Goal: Answer question/provide support: Share knowledge or assist other users

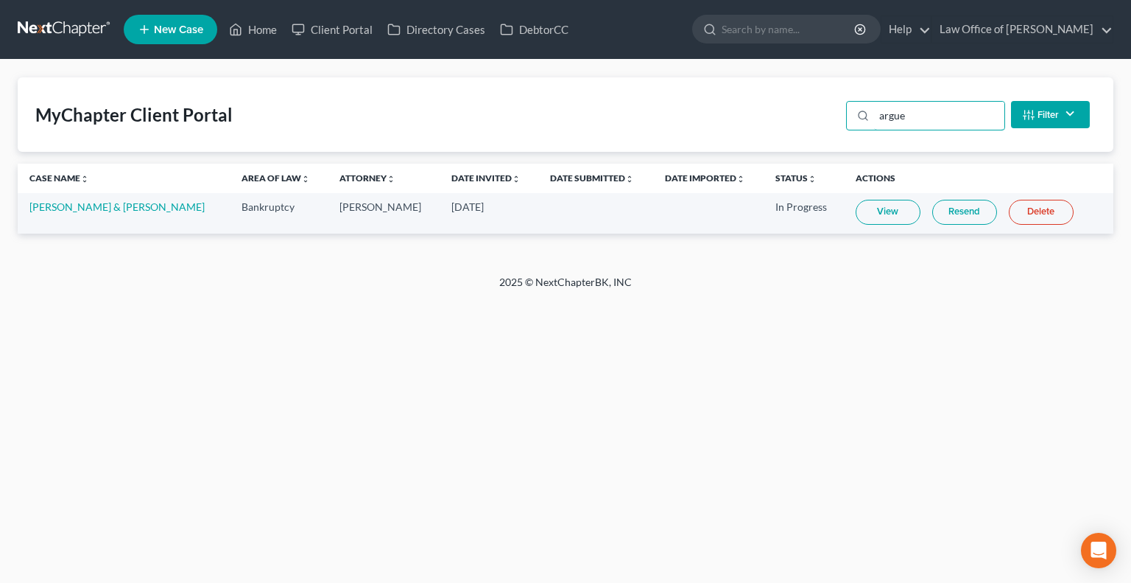
drag, startPoint x: 910, startPoint y: 114, endPoint x: 842, endPoint y: 111, distance: 67.8
click at [842, 111] on div "argue Filter Status Filter... Invited In Progress Ready To Review Reviewed Impo…" at bounding box center [968, 114] width 256 height 39
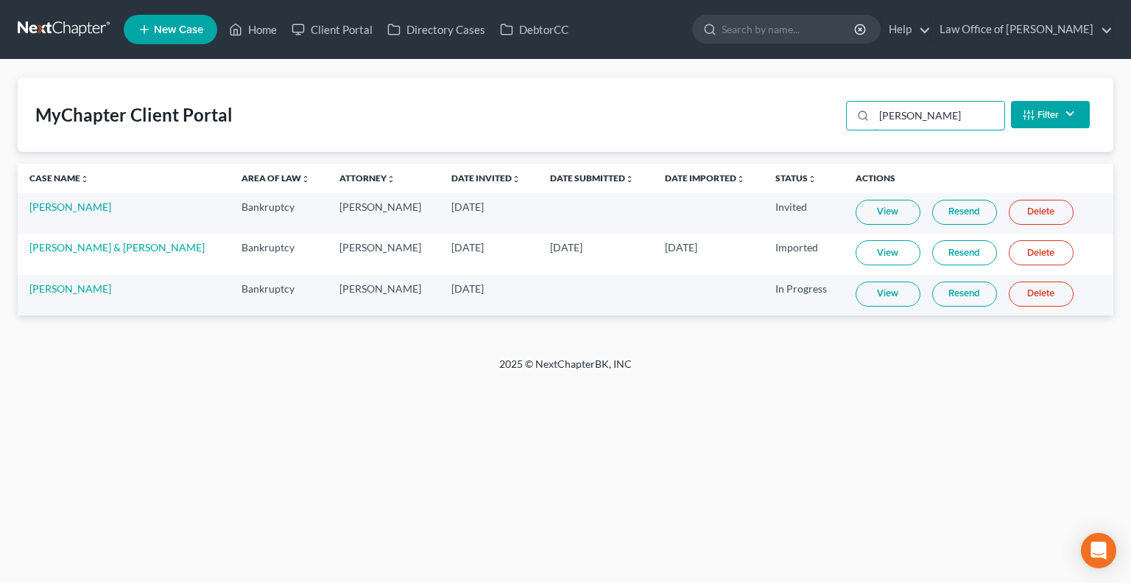
type input "[PERSON_NAME]"
click at [946, 293] on link "Resend" at bounding box center [964, 293] width 65 height 25
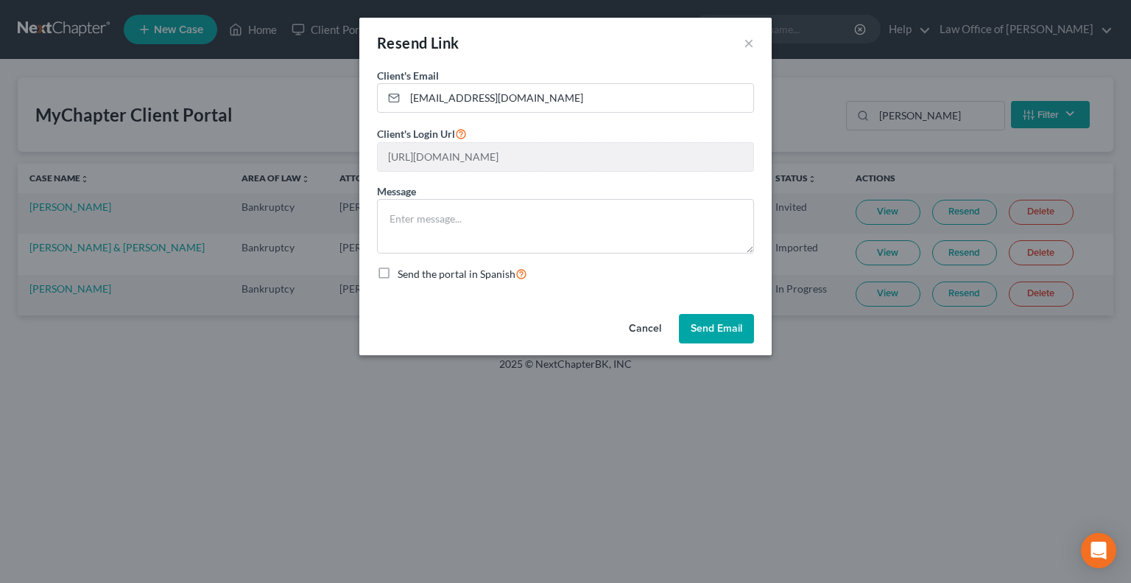
click at [703, 329] on button "Send Email" at bounding box center [716, 328] width 75 height 29
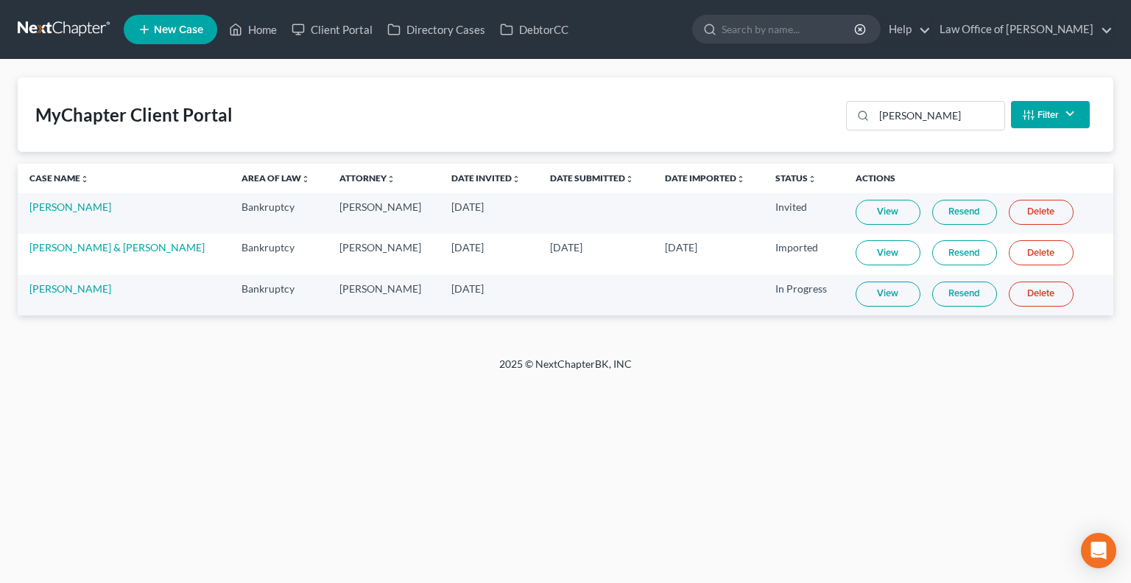
click at [50, 281] on td "[PERSON_NAME]" at bounding box center [124, 295] width 212 height 41
click at [57, 285] on link "[PERSON_NAME]" at bounding box center [70, 288] width 82 height 13
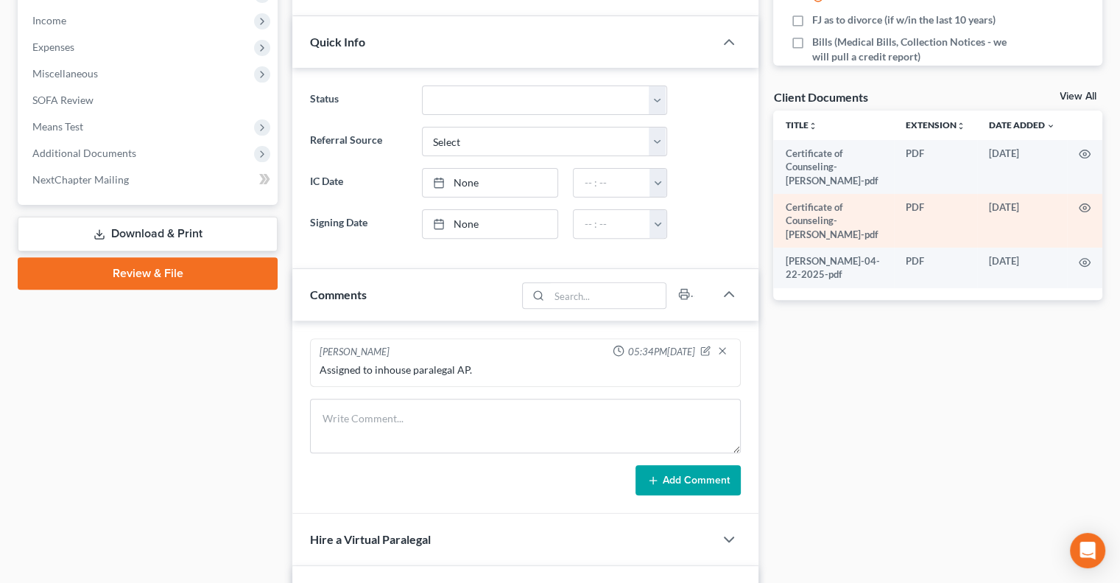
scroll to position [436, 0]
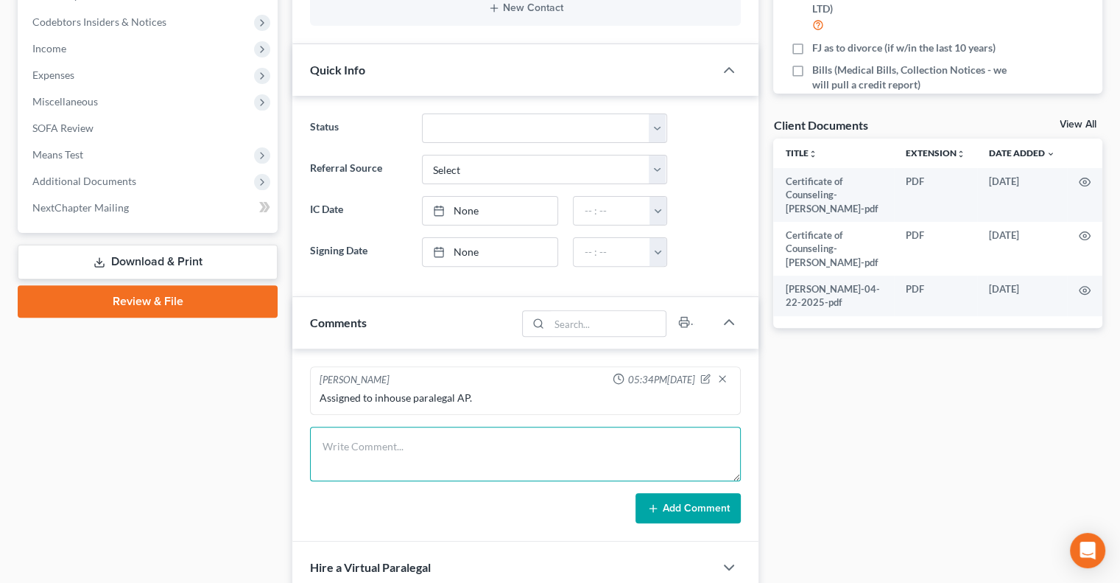
click at [476, 438] on textarea at bounding box center [525, 453] width 431 height 55
type textarea "Contact client"
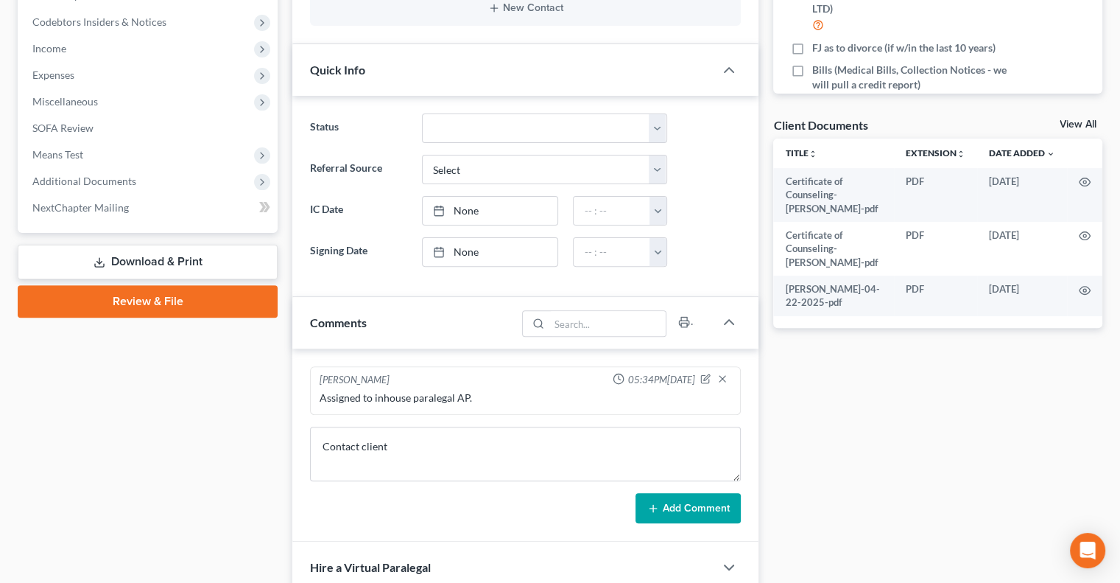
click at [691, 494] on button "Add Comment" at bounding box center [688, 508] width 105 height 31
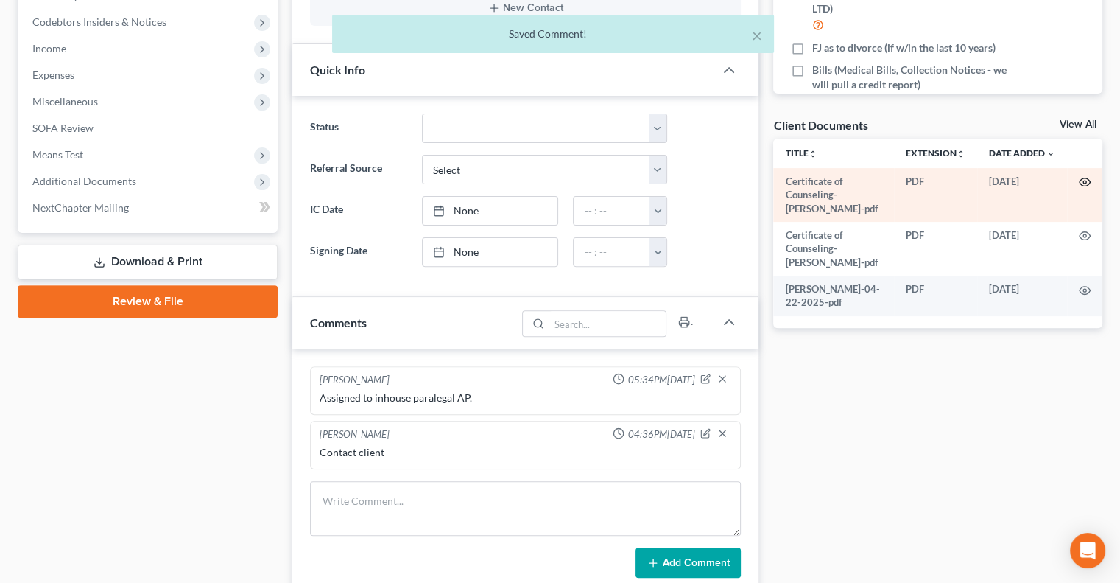
click at [1083, 181] on circle "button" at bounding box center [1084, 181] width 3 height 3
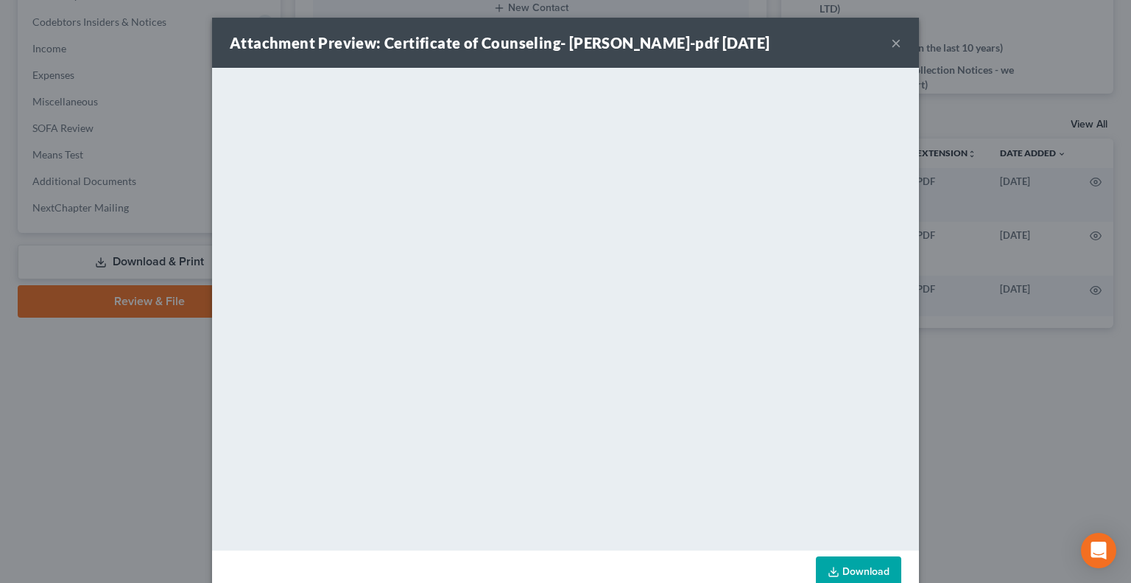
click at [891, 43] on button "×" at bounding box center [896, 43] width 10 height 18
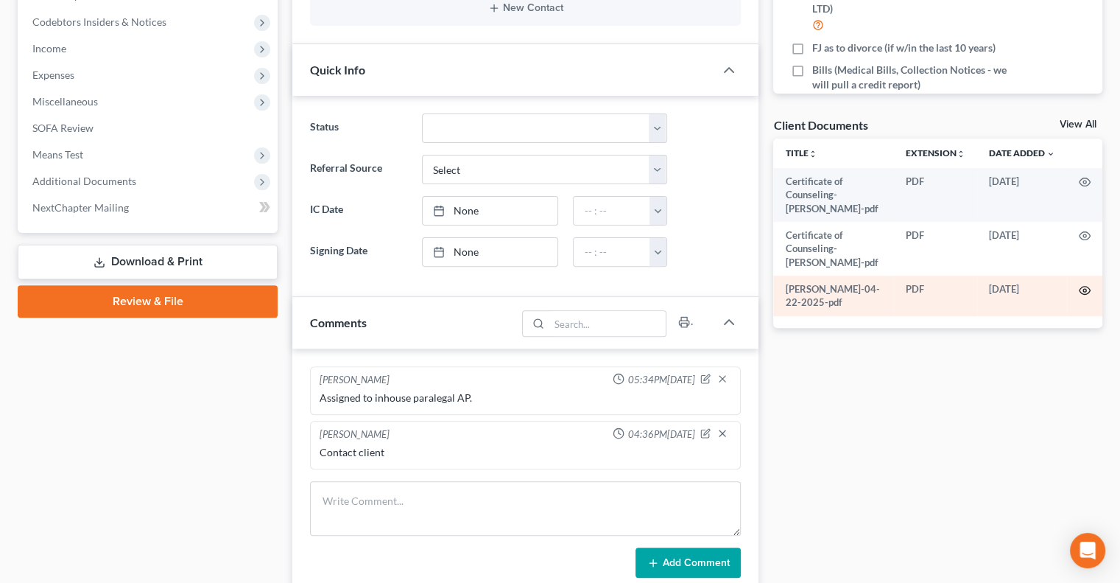
click at [1082, 289] on icon "button" at bounding box center [1085, 290] width 12 height 12
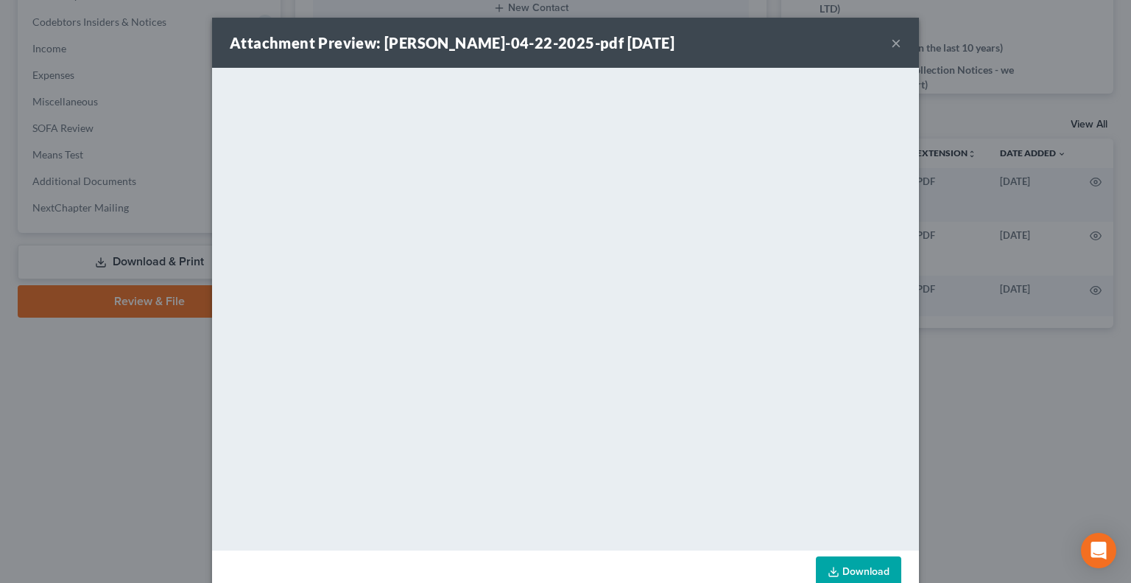
click at [891, 44] on button "×" at bounding box center [896, 43] width 10 height 18
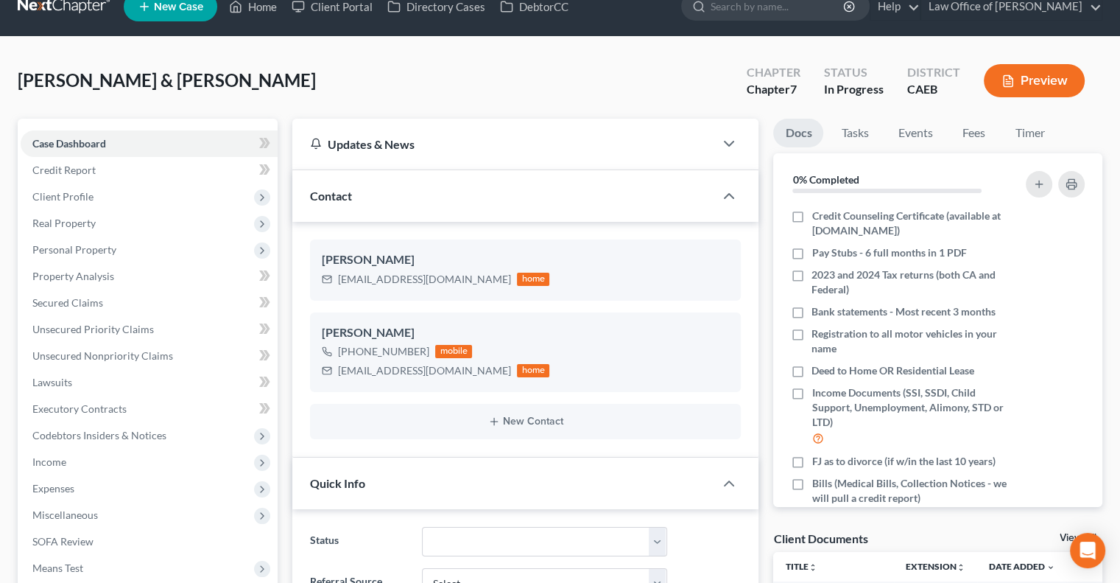
scroll to position [22, 0]
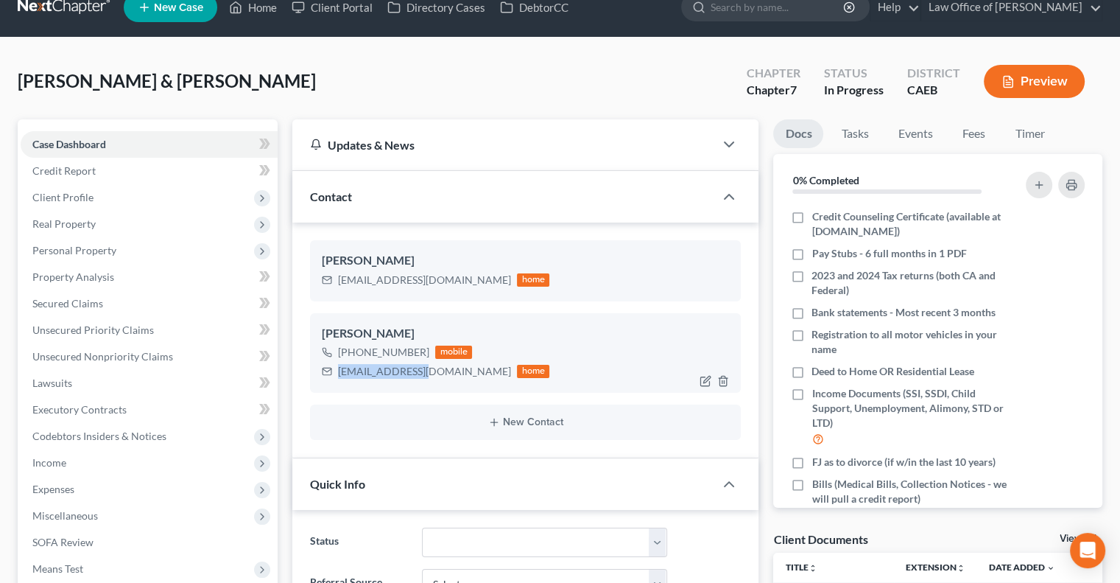
drag, startPoint x: 421, startPoint y: 365, endPoint x: 334, endPoint y: 360, distance: 87.0
click at [334, 362] on div "[EMAIL_ADDRESS][DOMAIN_NAME] home" at bounding box center [436, 371] width 228 height 19
copy div "[EMAIL_ADDRESS][DOMAIN_NAME]"
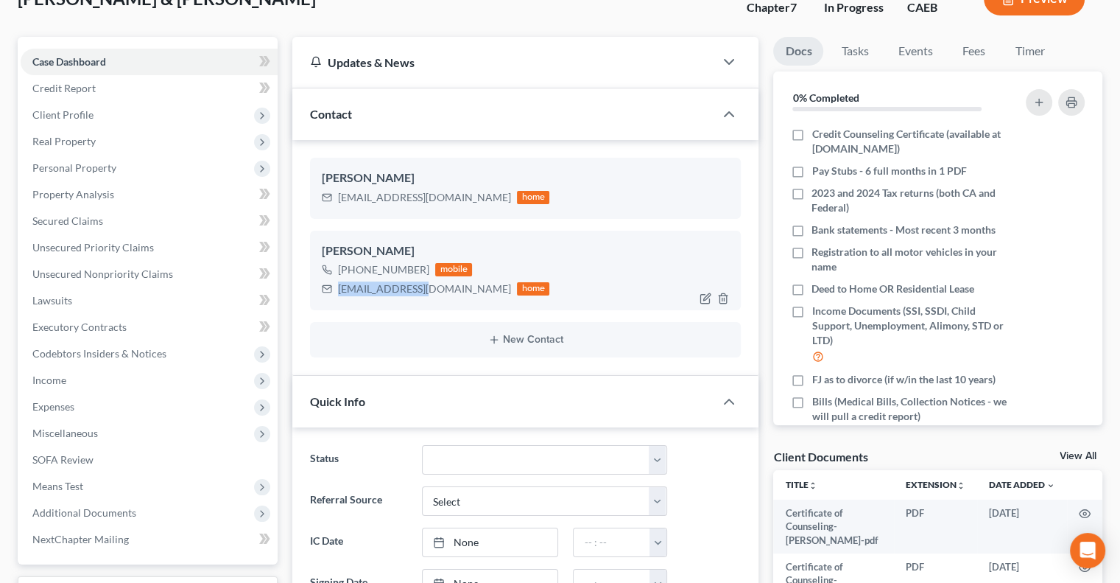
scroll to position [0, 0]
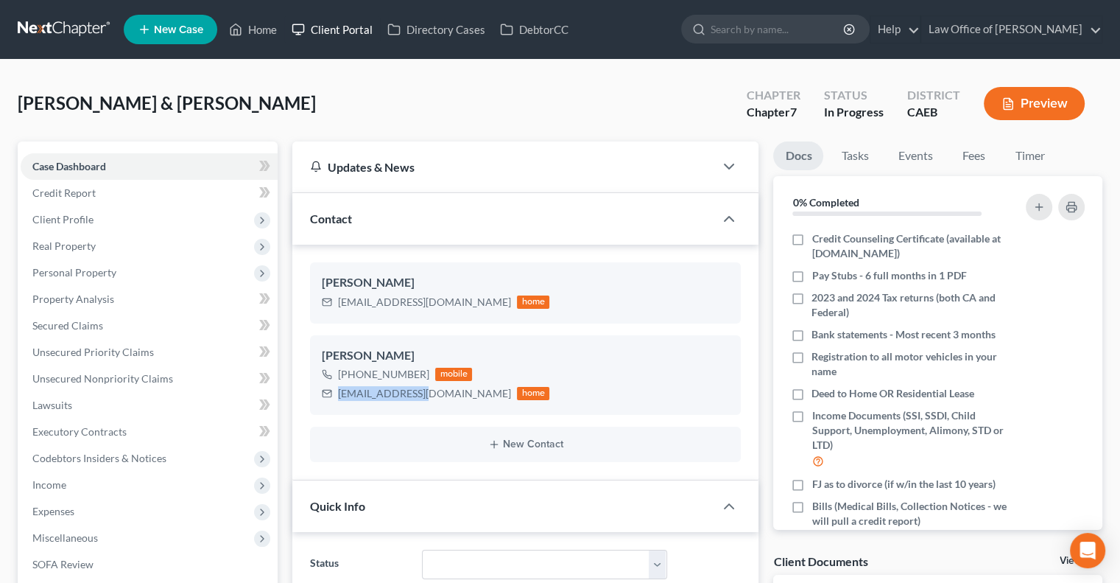
click at [340, 23] on link "Client Portal" at bounding box center [332, 29] width 96 height 27
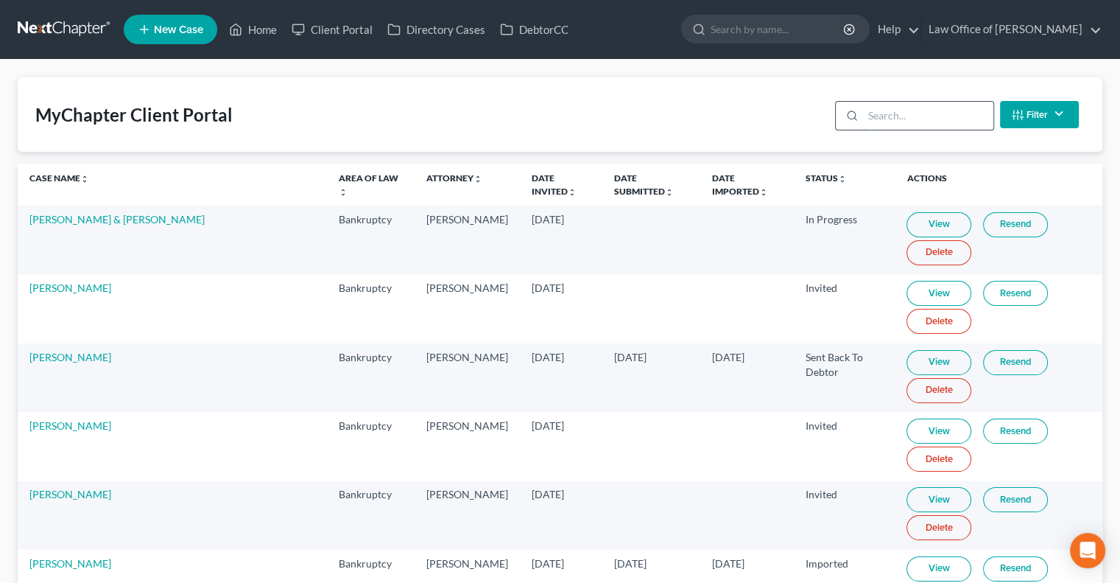
click at [925, 111] on input "search" at bounding box center [928, 116] width 130 height 28
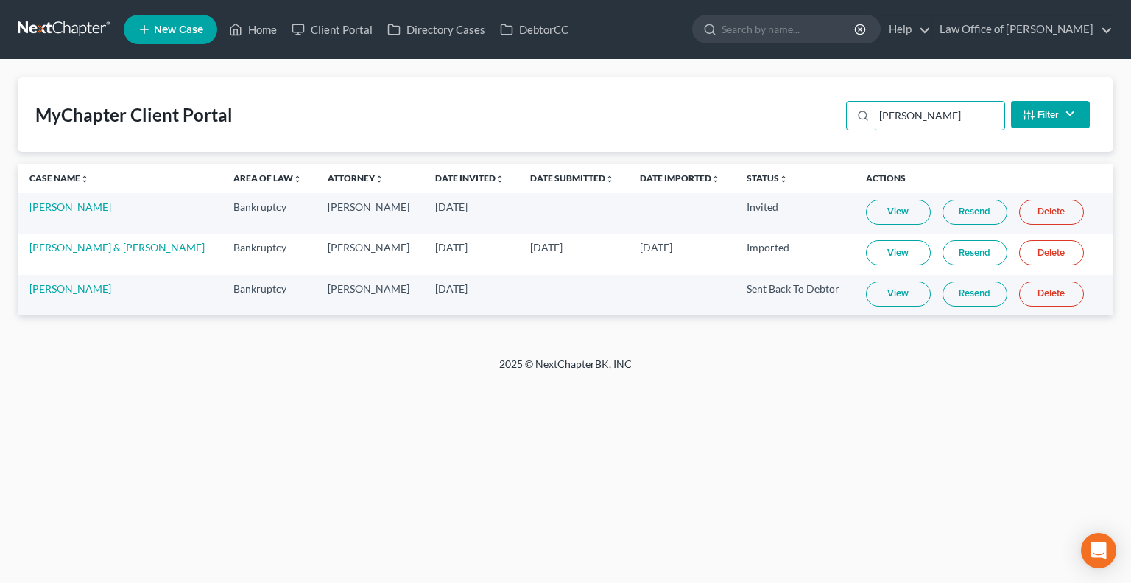
type input "[PERSON_NAME]"
click at [888, 298] on link "View" at bounding box center [898, 293] width 65 height 25
click at [259, 33] on link "Home" at bounding box center [253, 29] width 63 height 27
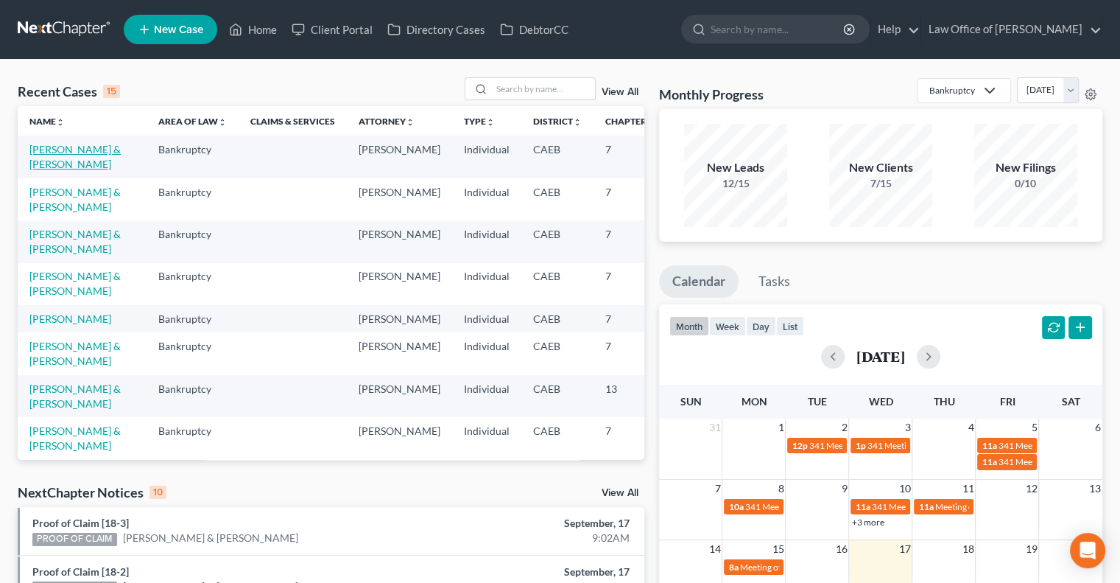
click at [60, 166] on link "[PERSON_NAME] & [PERSON_NAME]" at bounding box center [74, 156] width 91 height 27
select select "9"
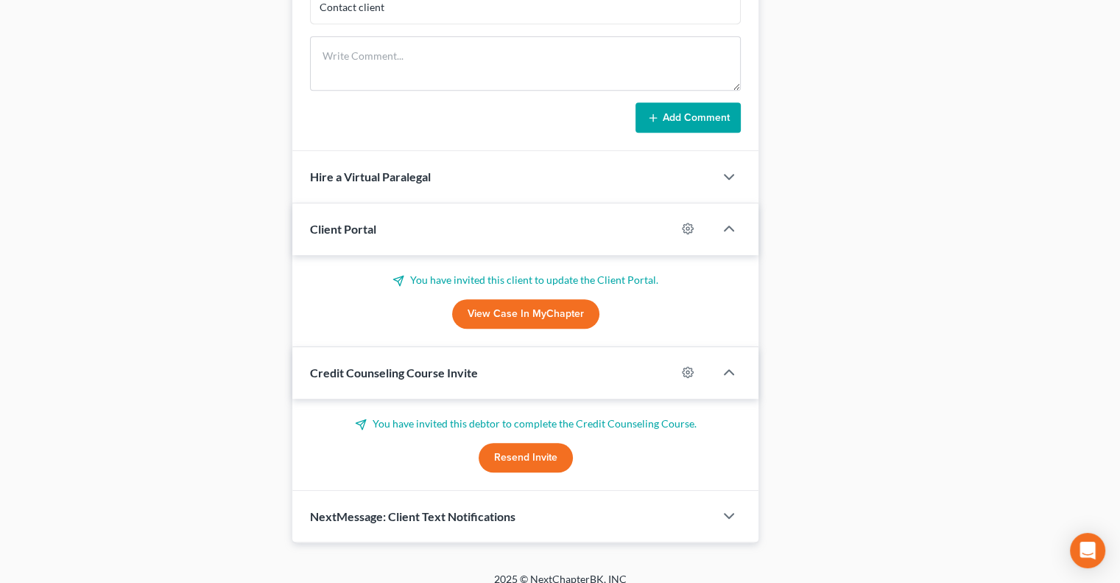
scroll to position [891, 0]
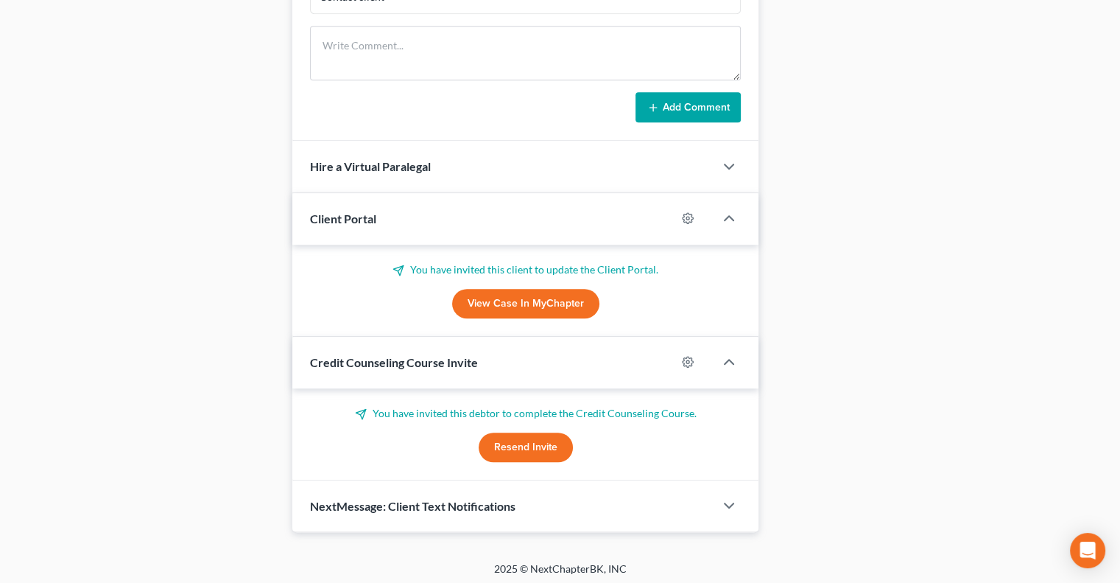
click at [511, 303] on link "View Case in MyChapter" at bounding box center [525, 303] width 147 height 29
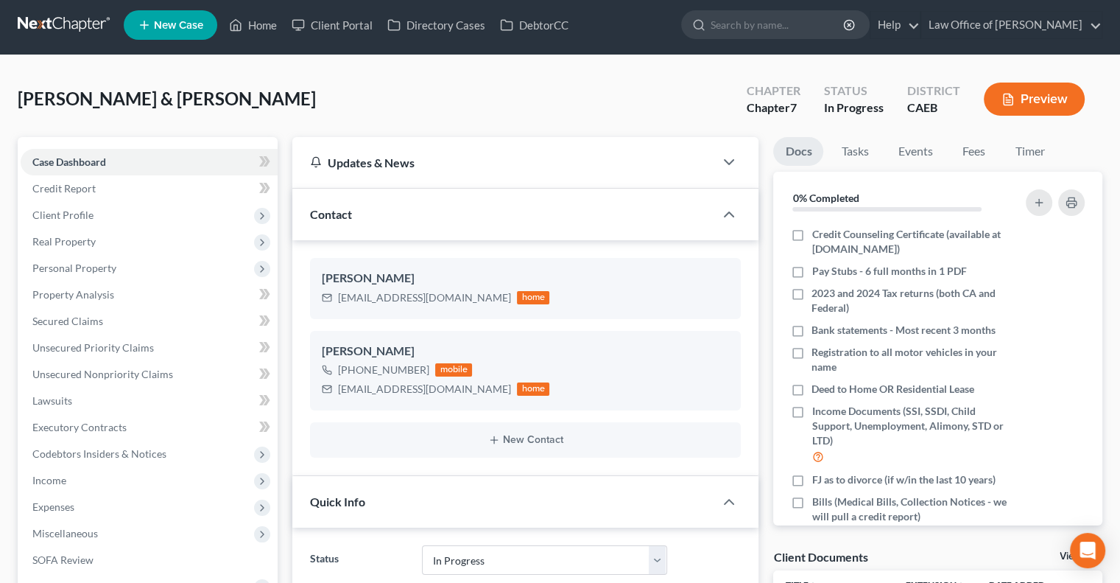
scroll to position [0, 0]
